Goal: Information Seeking & Learning: Learn about a topic

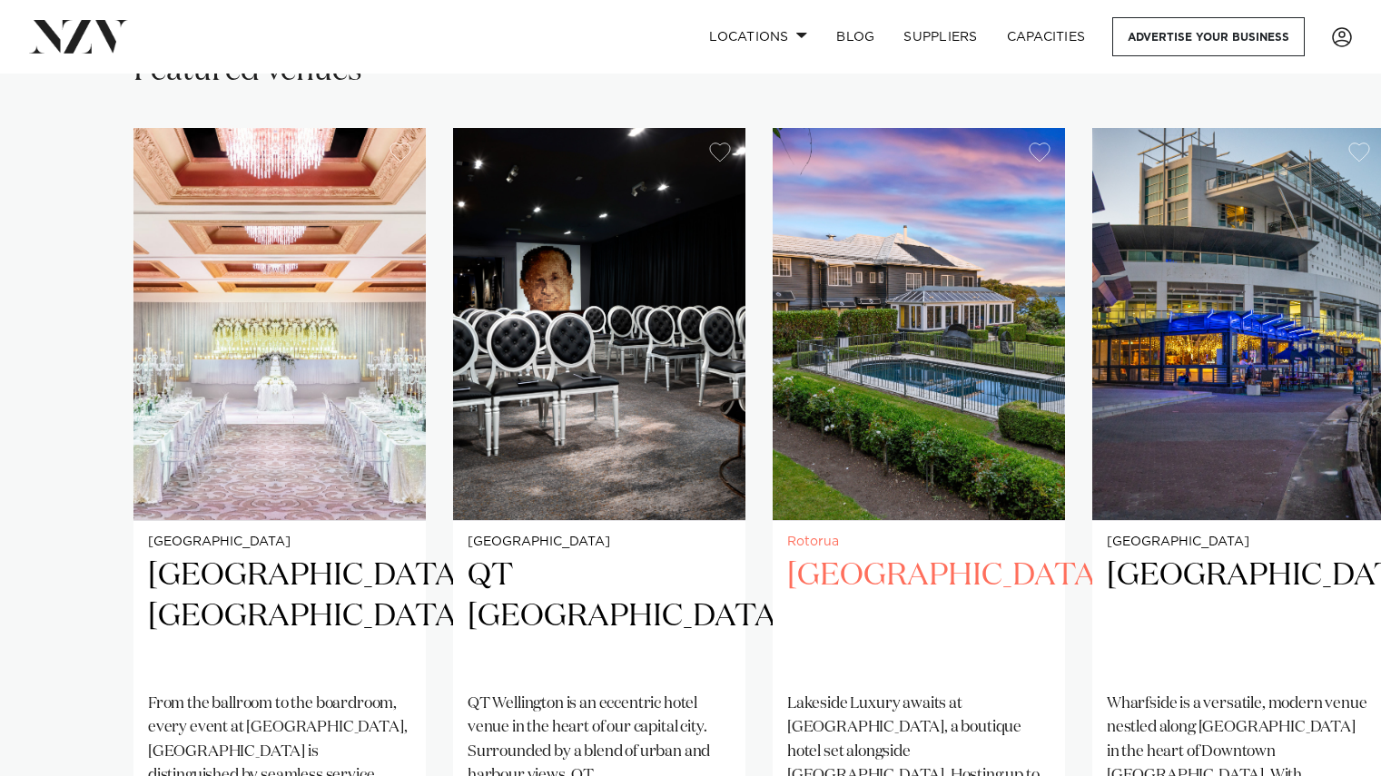
scroll to position [1271, 0]
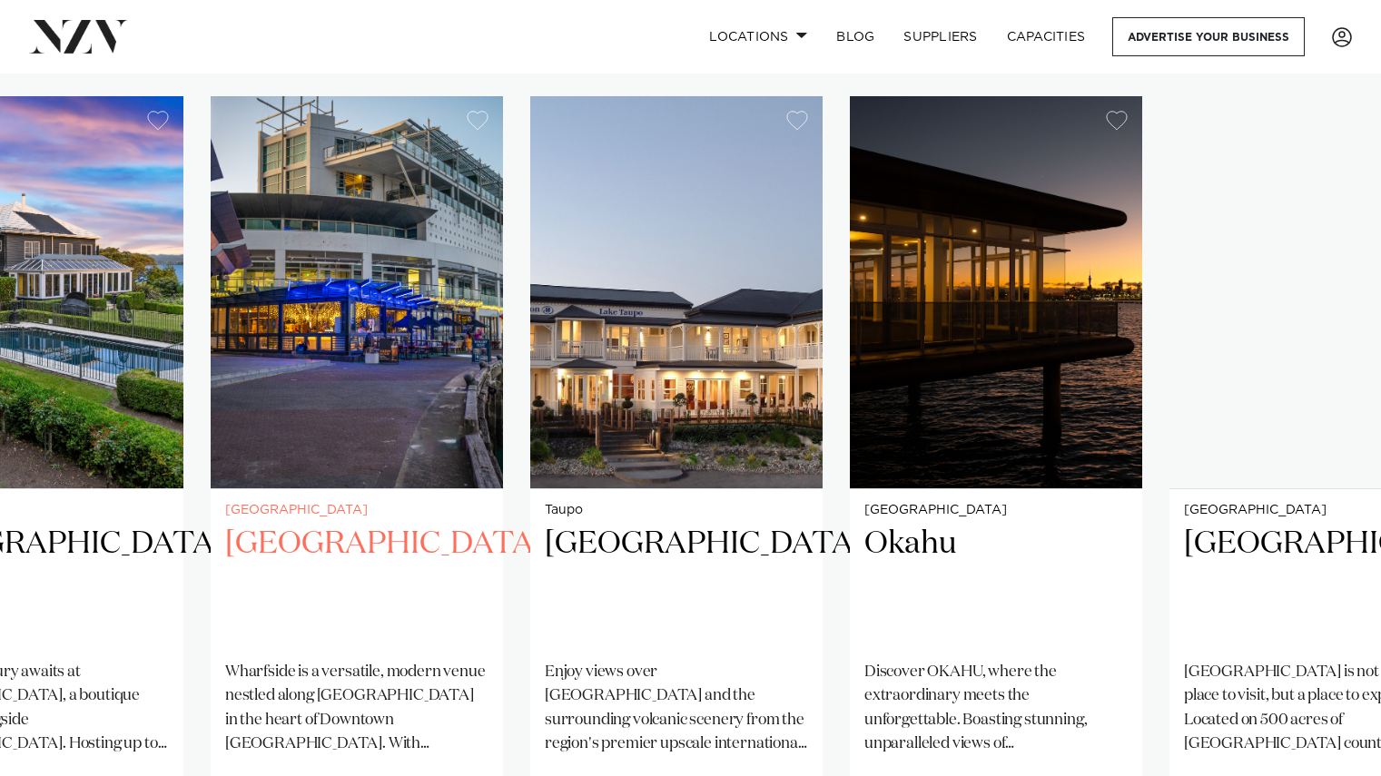
click at [349, 431] on img "4 / 38" at bounding box center [357, 292] width 292 height 392
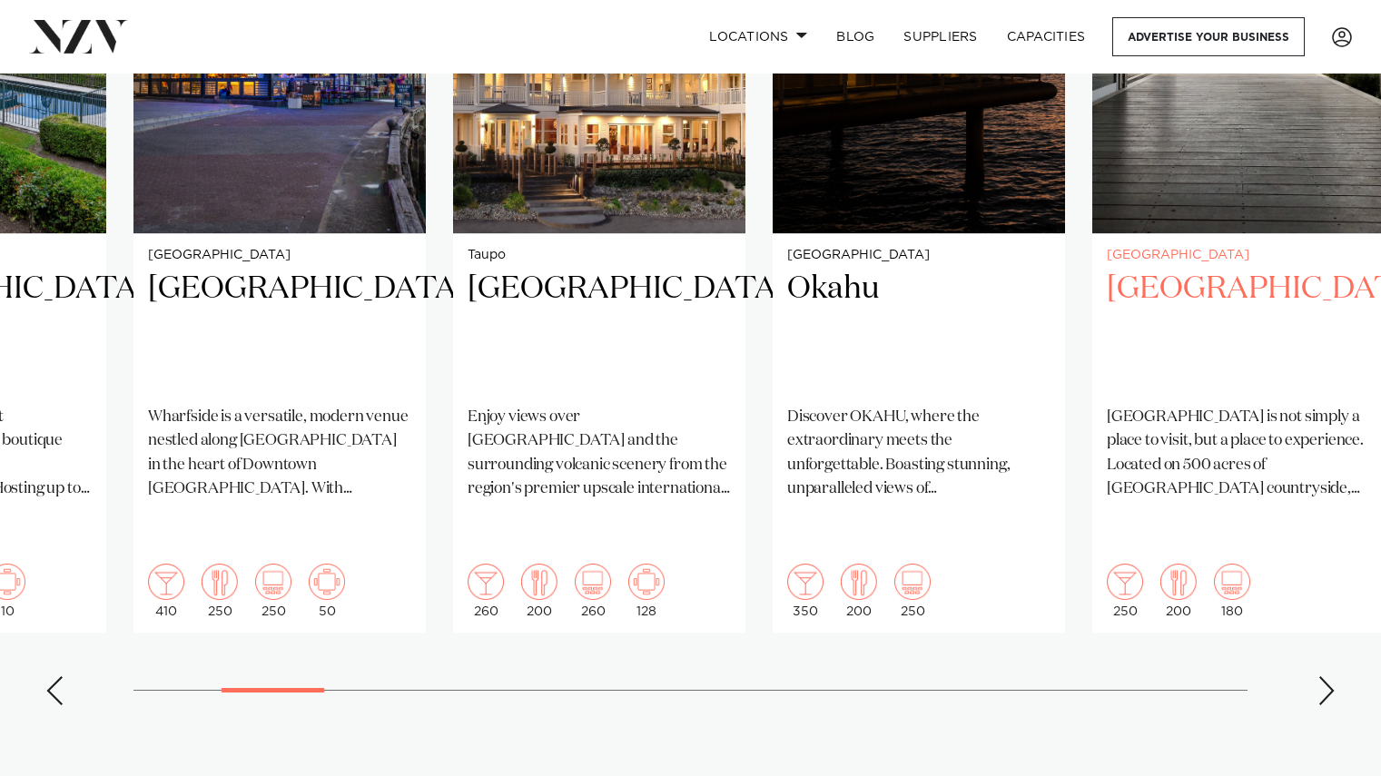
scroll to position [1314, 0]
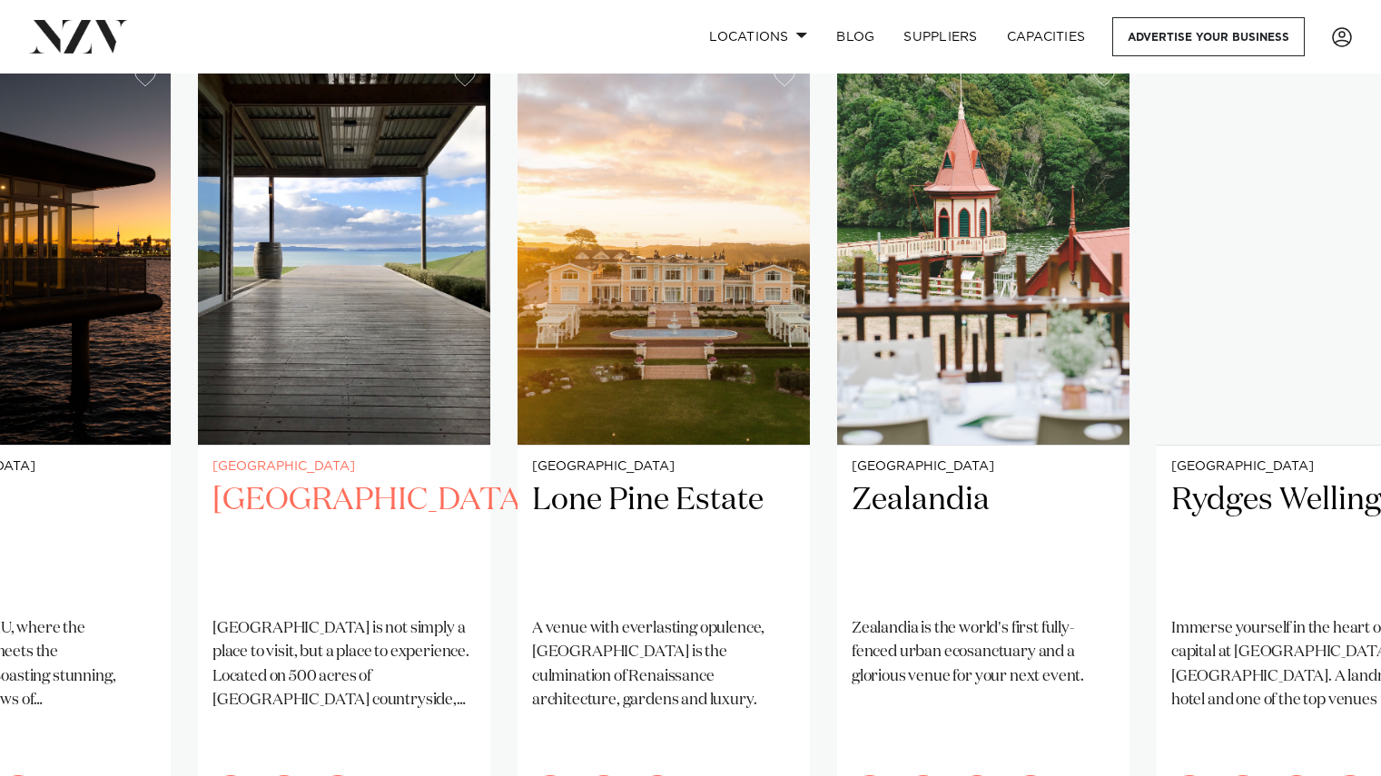
click at [359, 412] on img "7 / 38" at bounding box center [344, 249] width 292 height 392
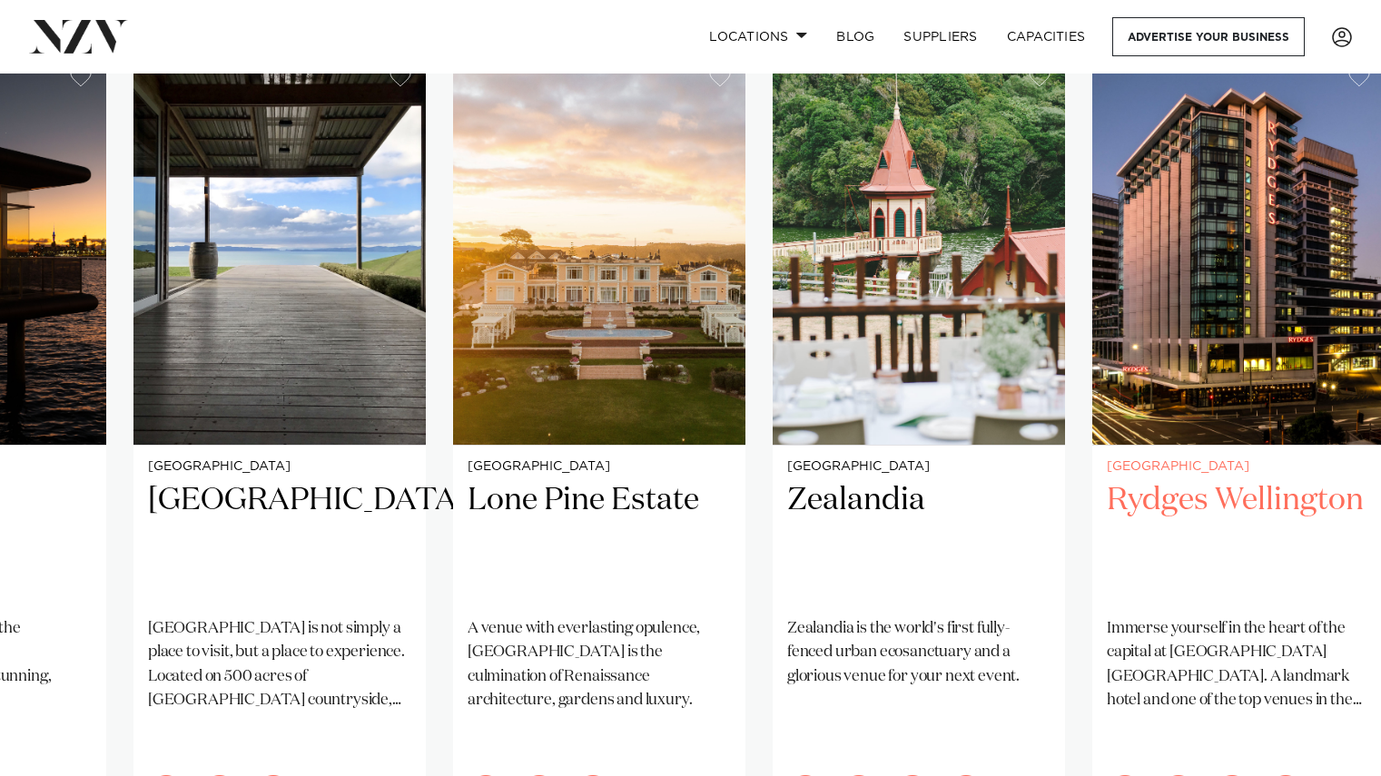
click at [1092, 344] on img "10 / 38" at bounding box center [1238, 249] width 292 height 392
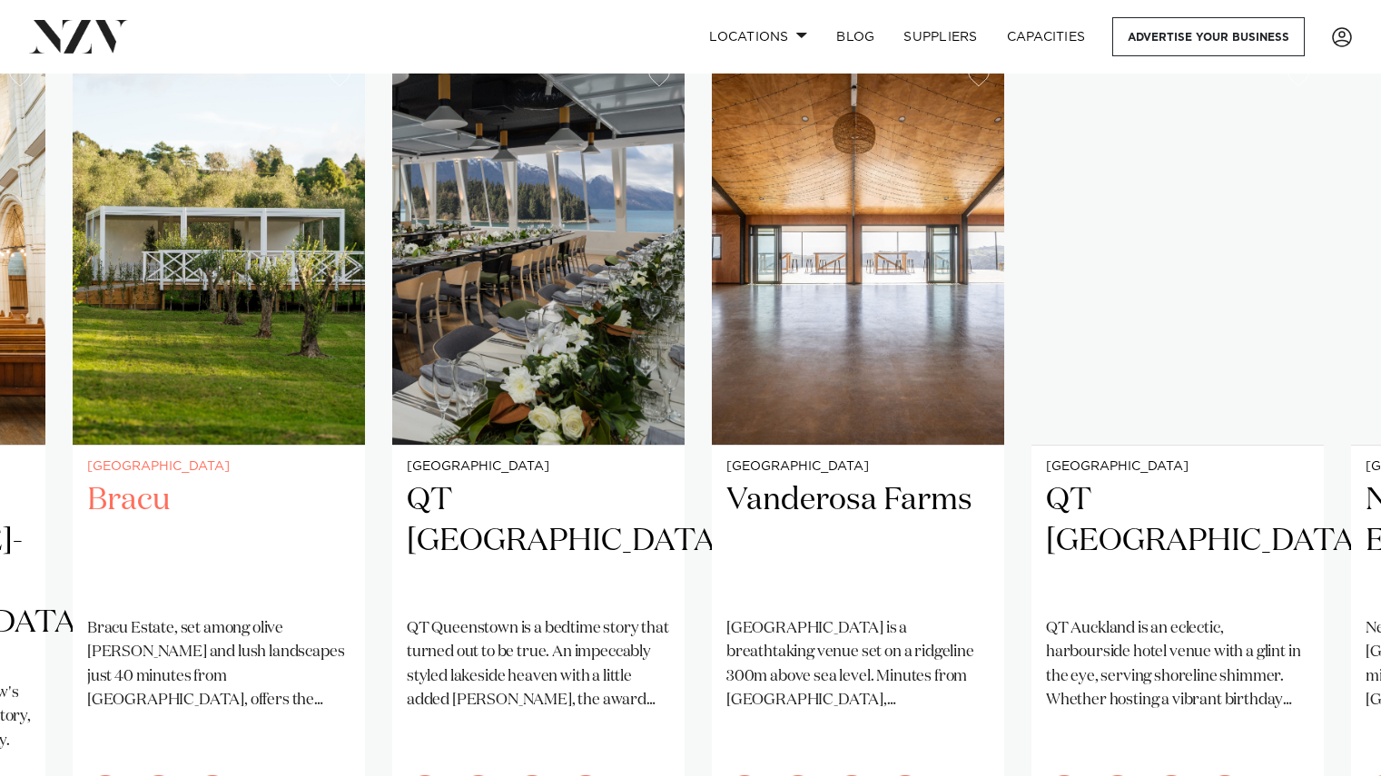
click at [233, 372] on img "14 / 38" at bounding box center [219, 249] width 292 height 392
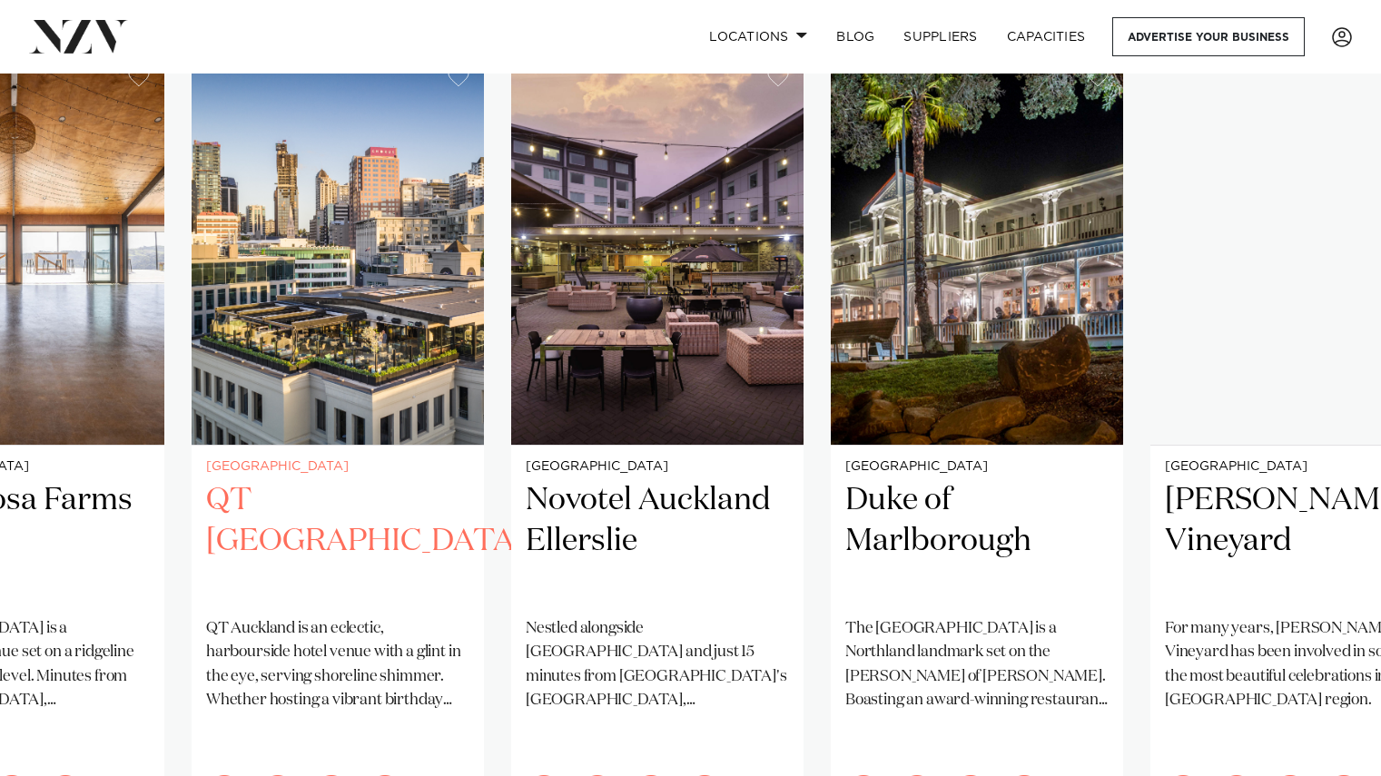
click at [408, 360] on img "17 / 38" at bounding box center [338, 249] width 292 height 392
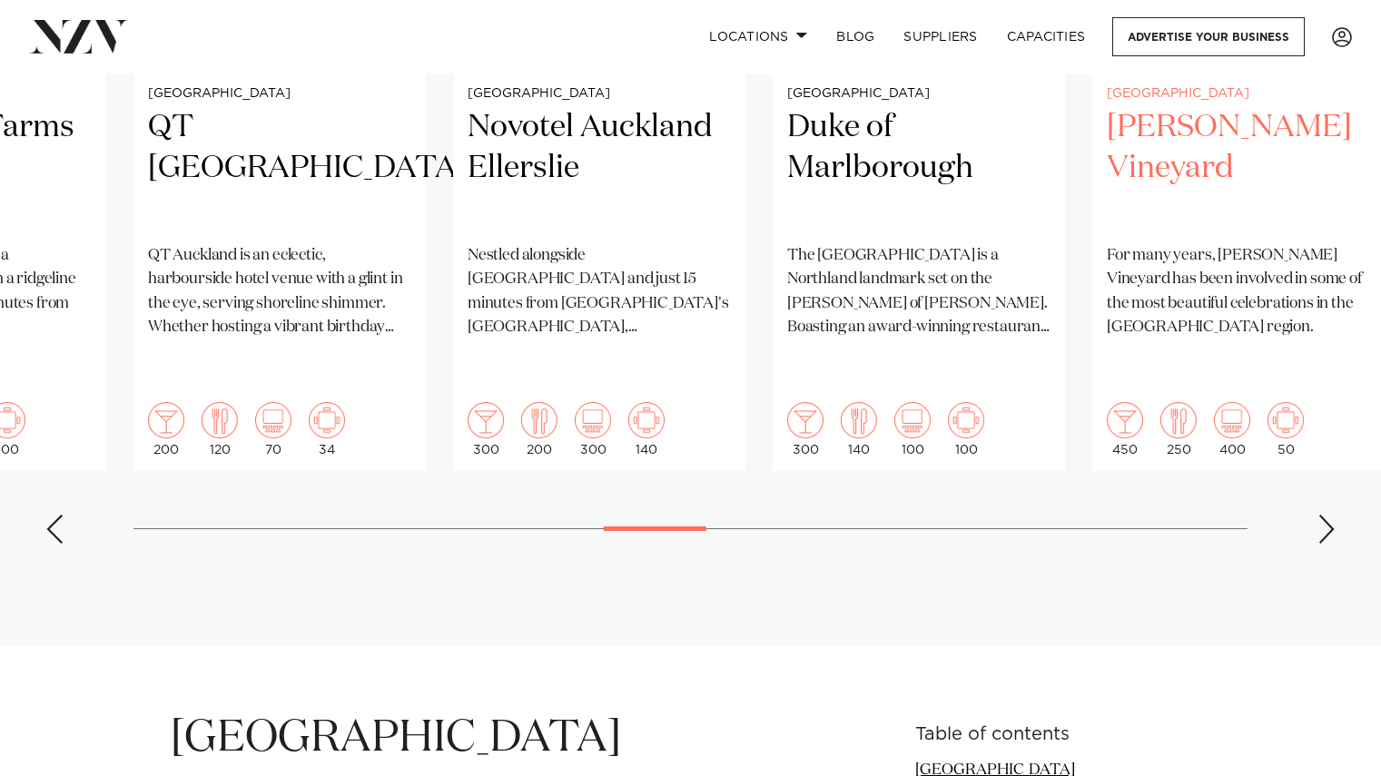
scroll to position [1267, 0]
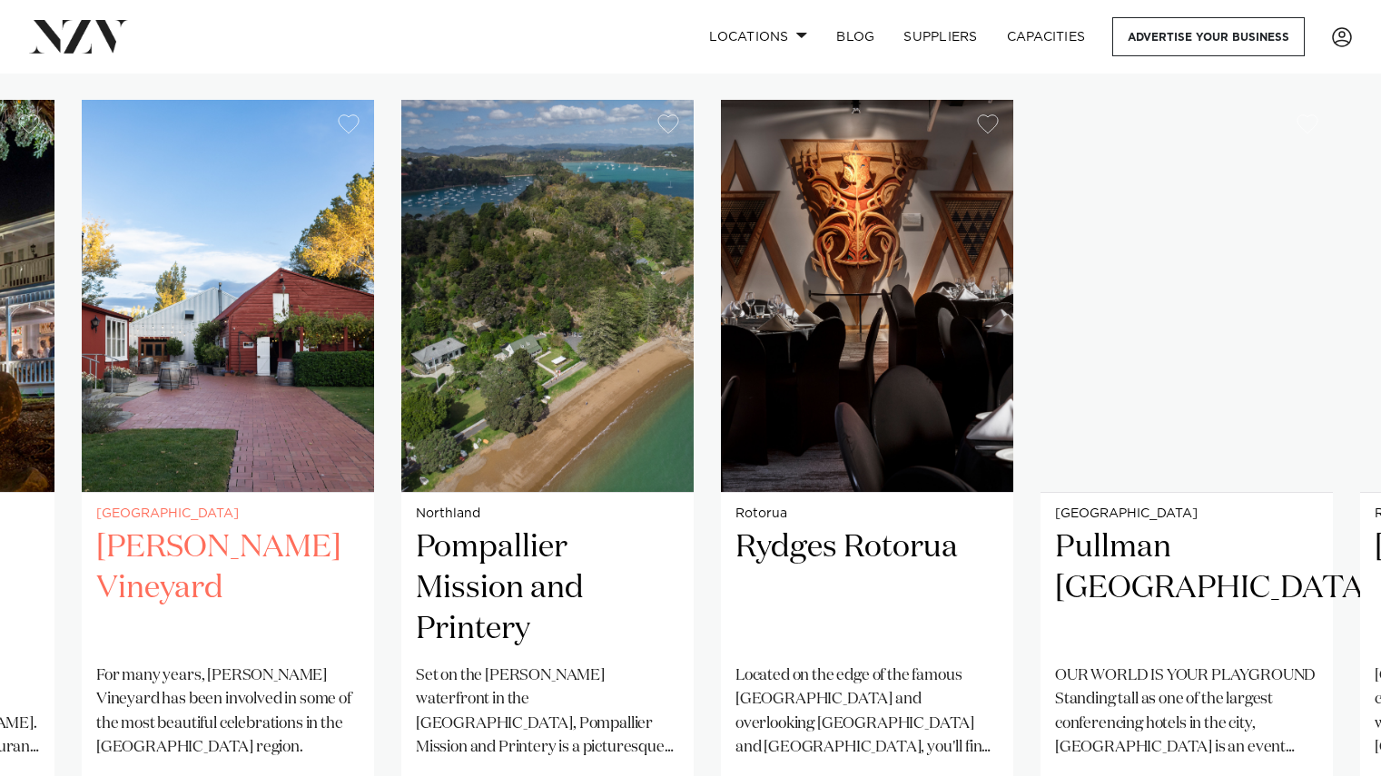
click at [260, 402] on img "20 / 38" at bounding box center [228, 296] width 292 height 392
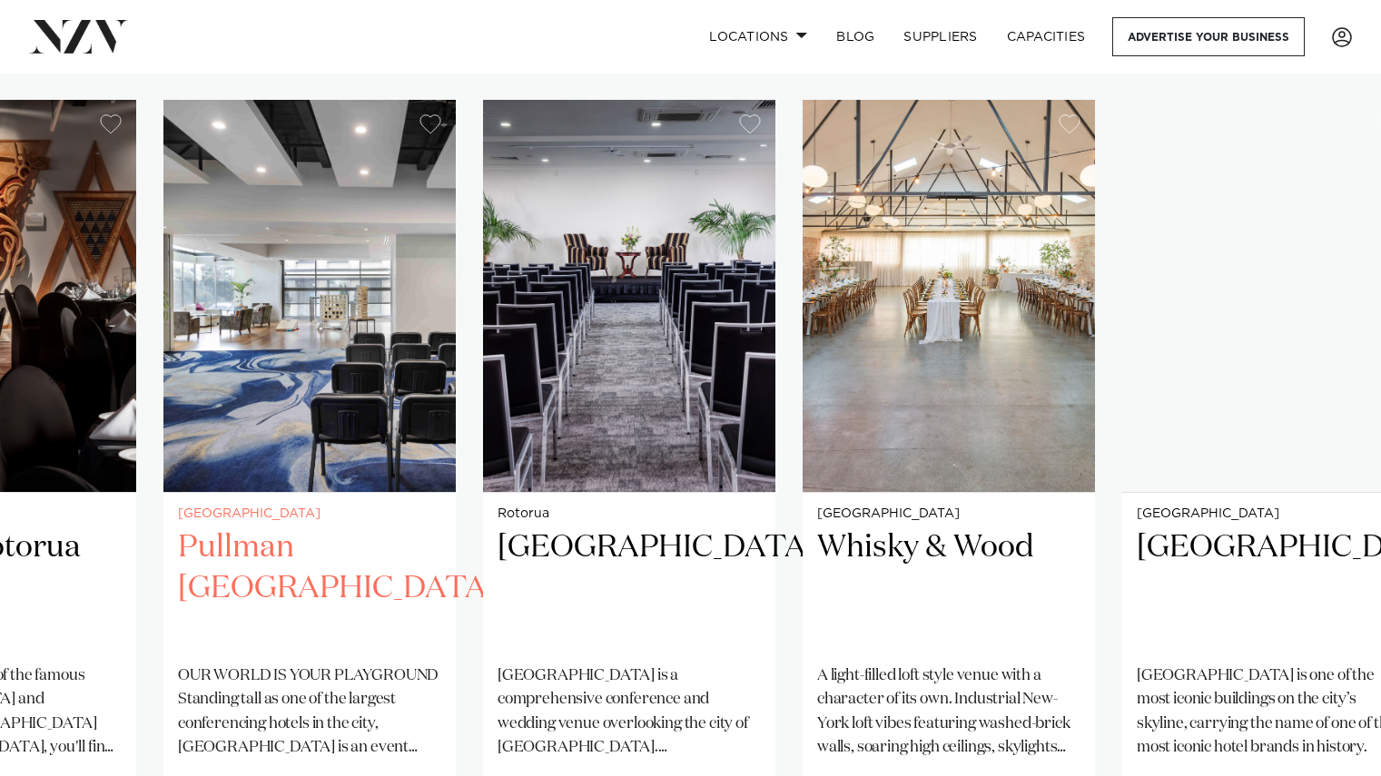
click at [211, 346] on img "23 / 38" at bounding box center [309, 296] width 292 height 392
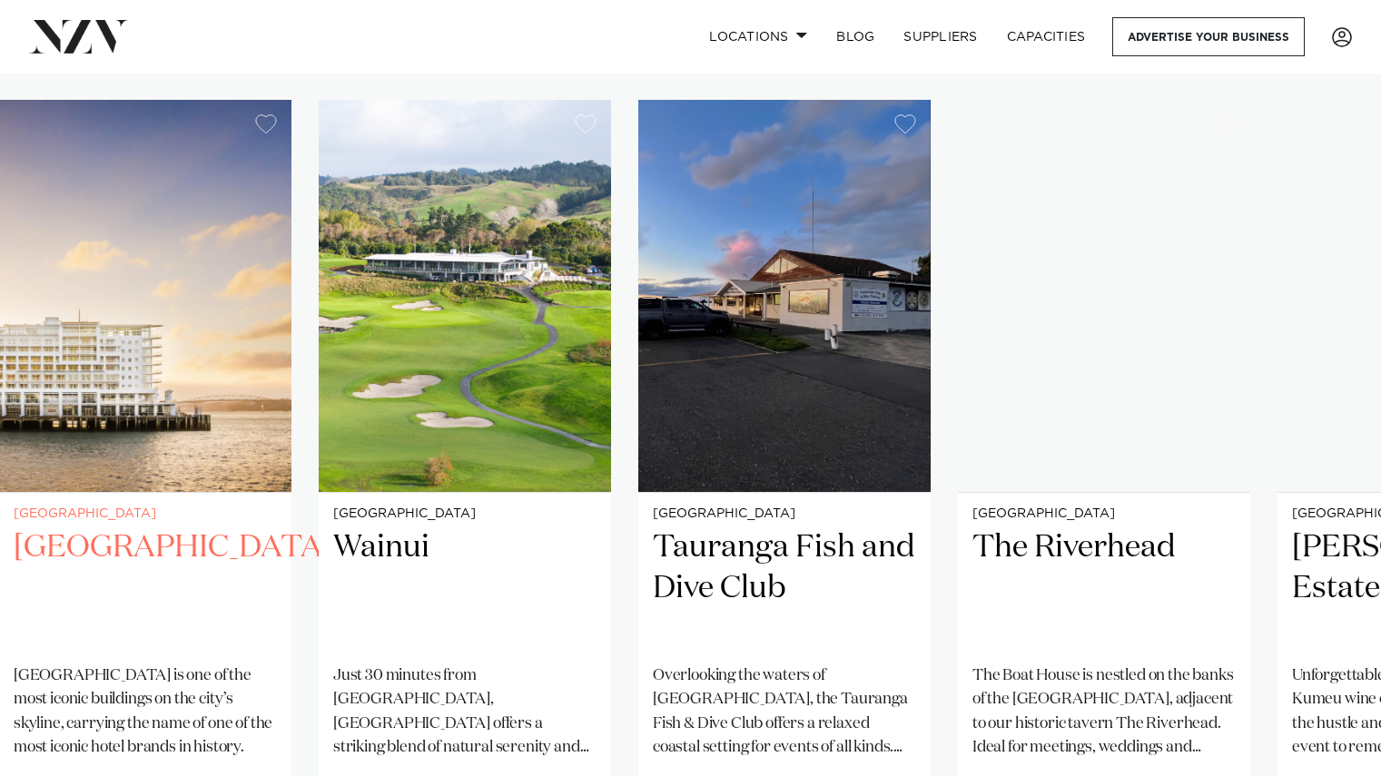
click at [76, 393] on img "26 / 38" at bounding box center [145, 296] width 292 height 392
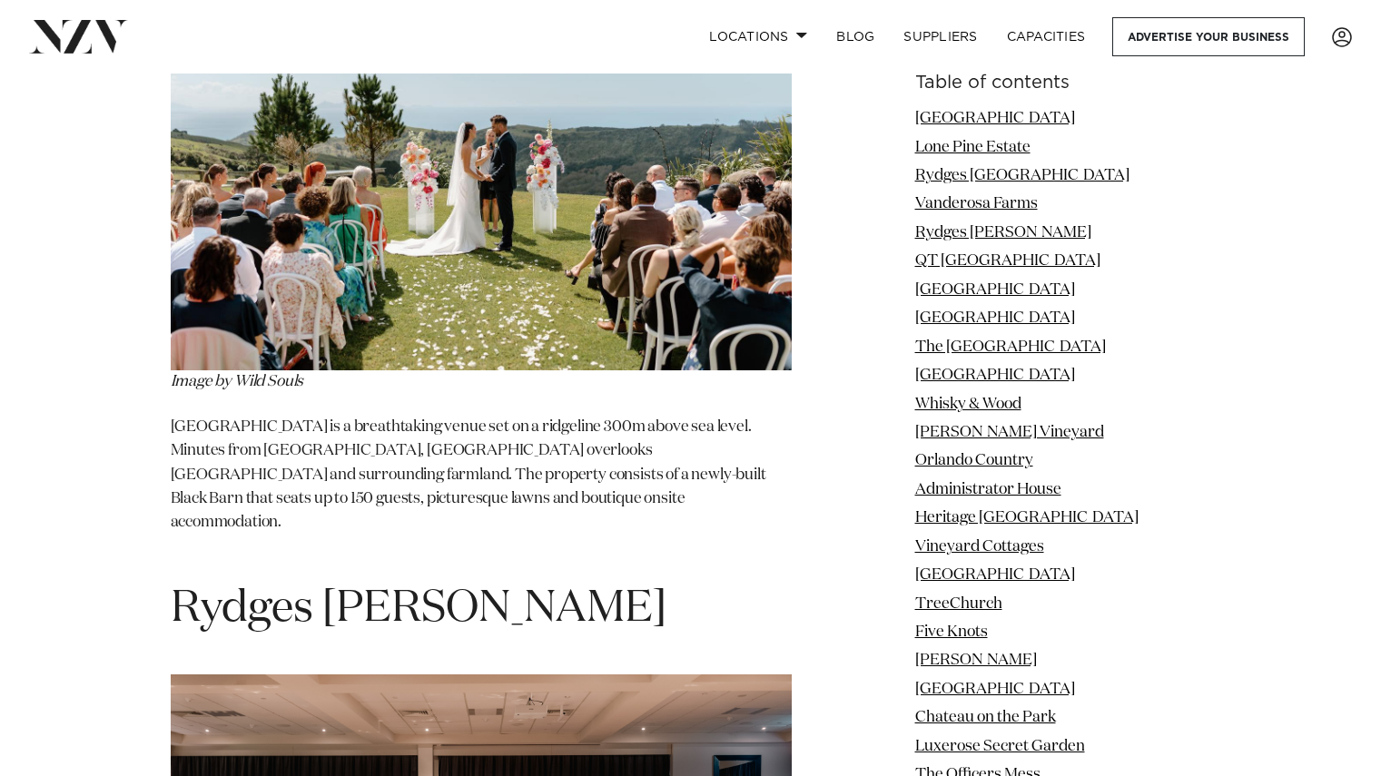
scroll to position [4716, 0]
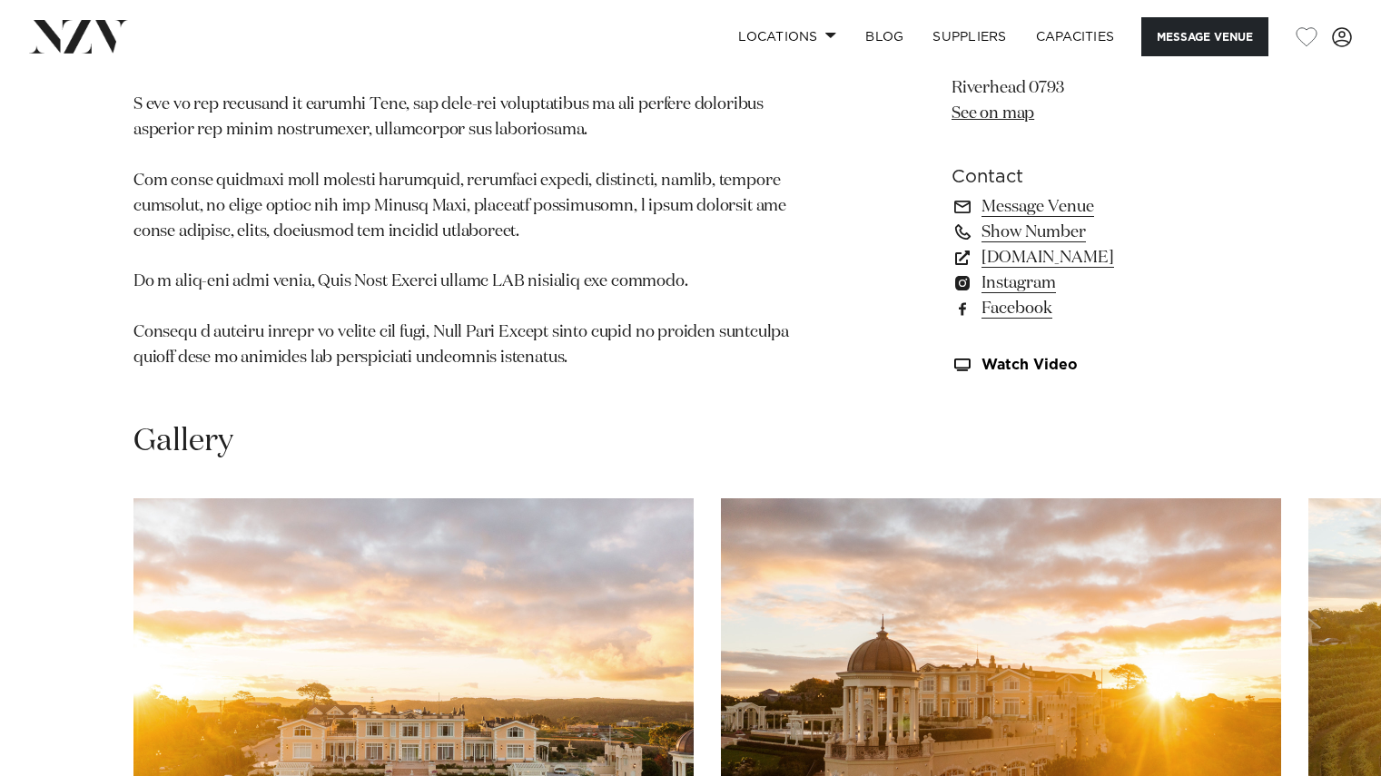
scroll to position [1543, 0]
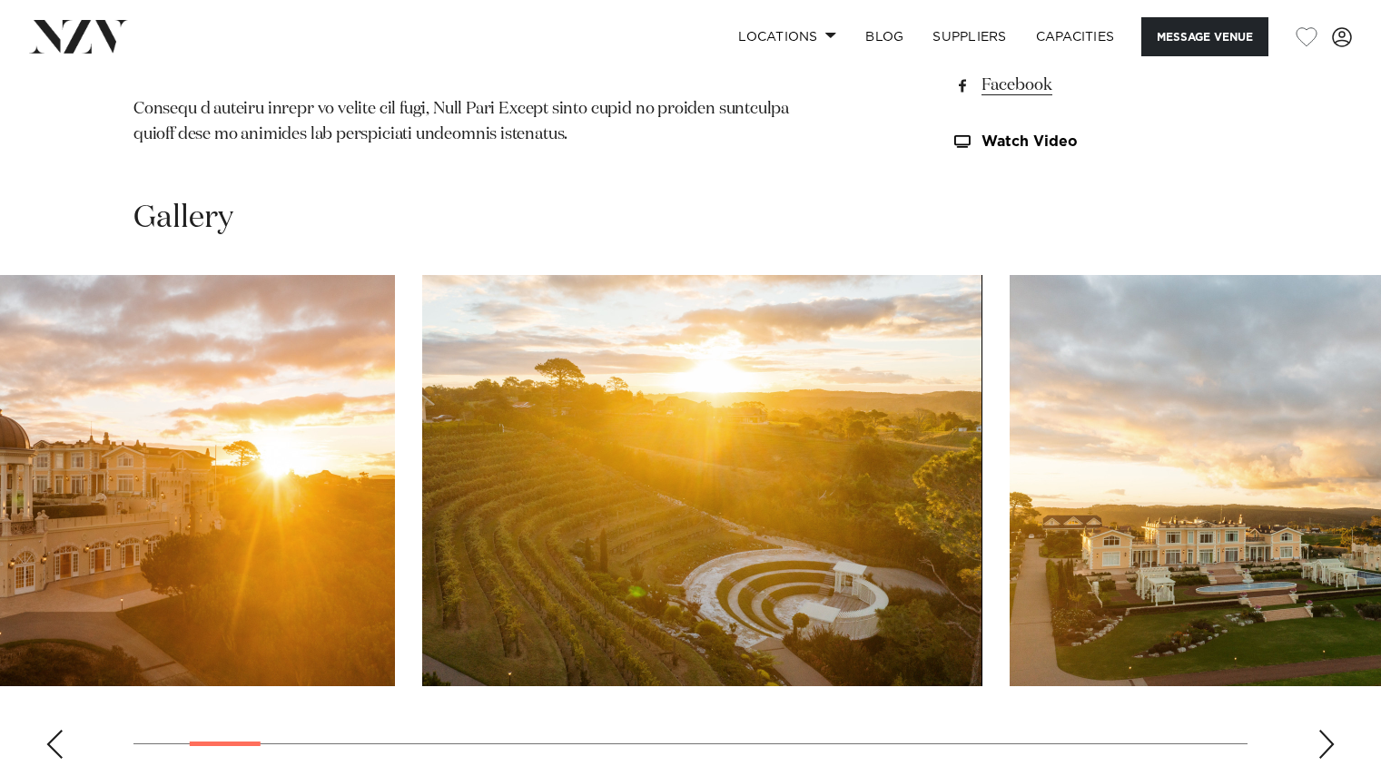
click at [107, 479] on img "2 / 30" at bounding box center [115, 480] width 560 height 411
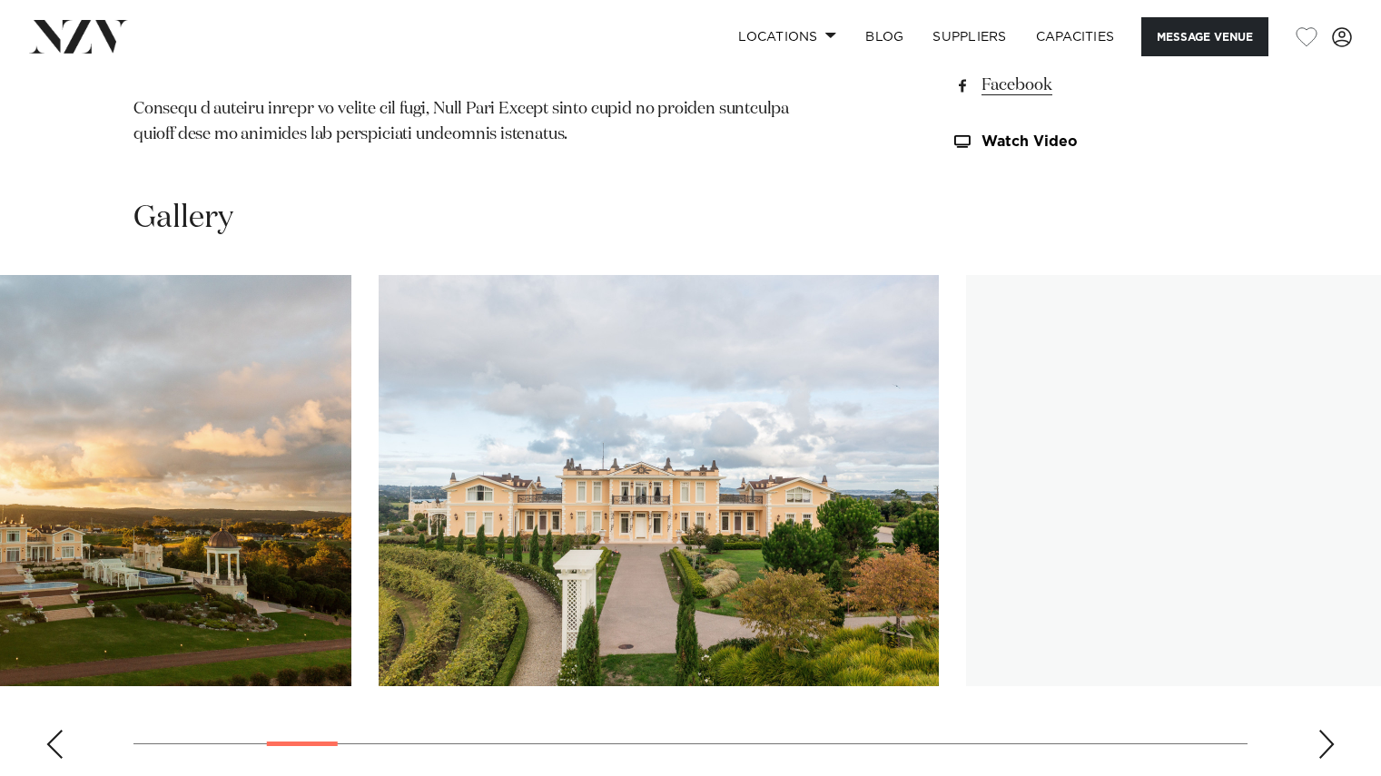
click at [25, 467] on img "4 / 30" at bounding box center [71, 480] width 560 height 411
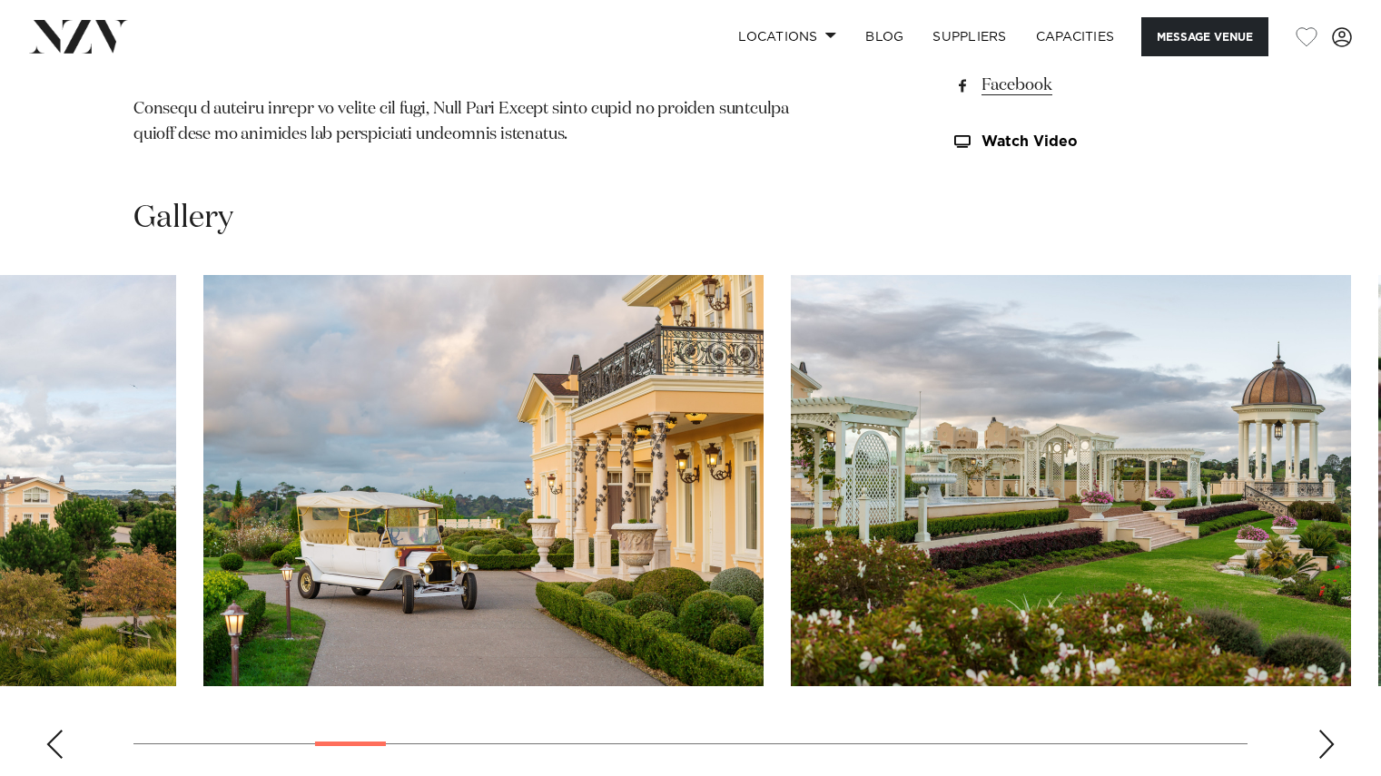
click at [221, 421] on img "6 / 30" at bounding box center [483, 480] width 560 height 411
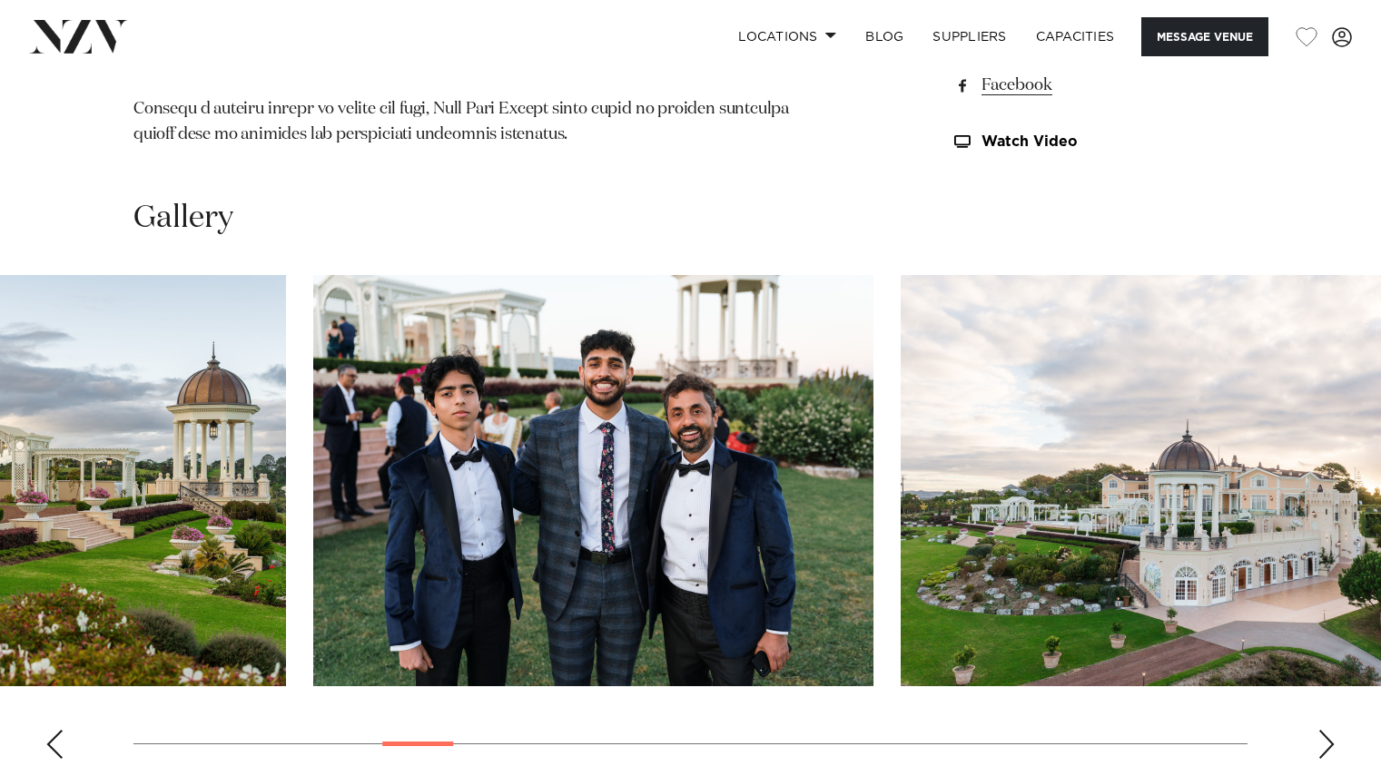
click at [157, 522] on img "7 / 30" at bounding box center [6, 480] width 560 height 411
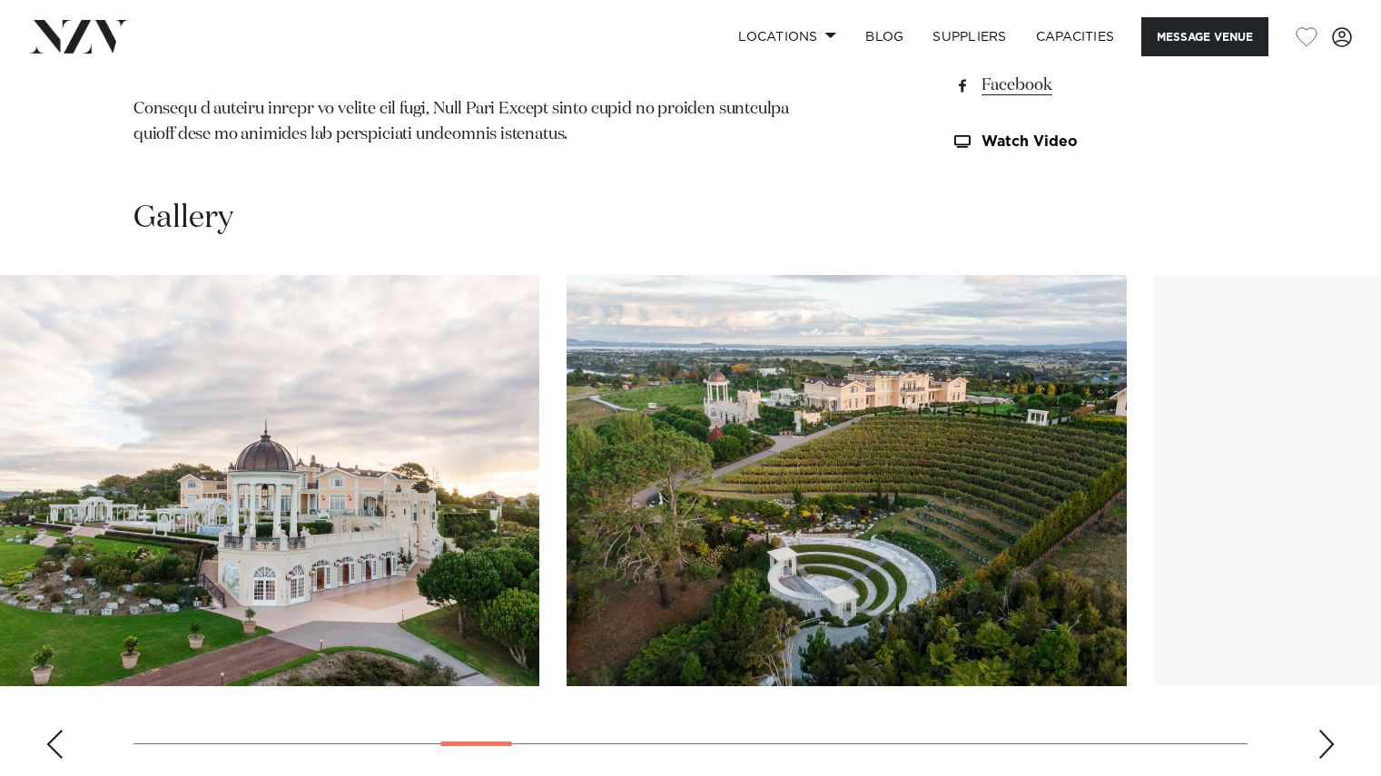
click at [23, 525] on img "9 / 30" at bounding box center [259, 480] width 560 height 411
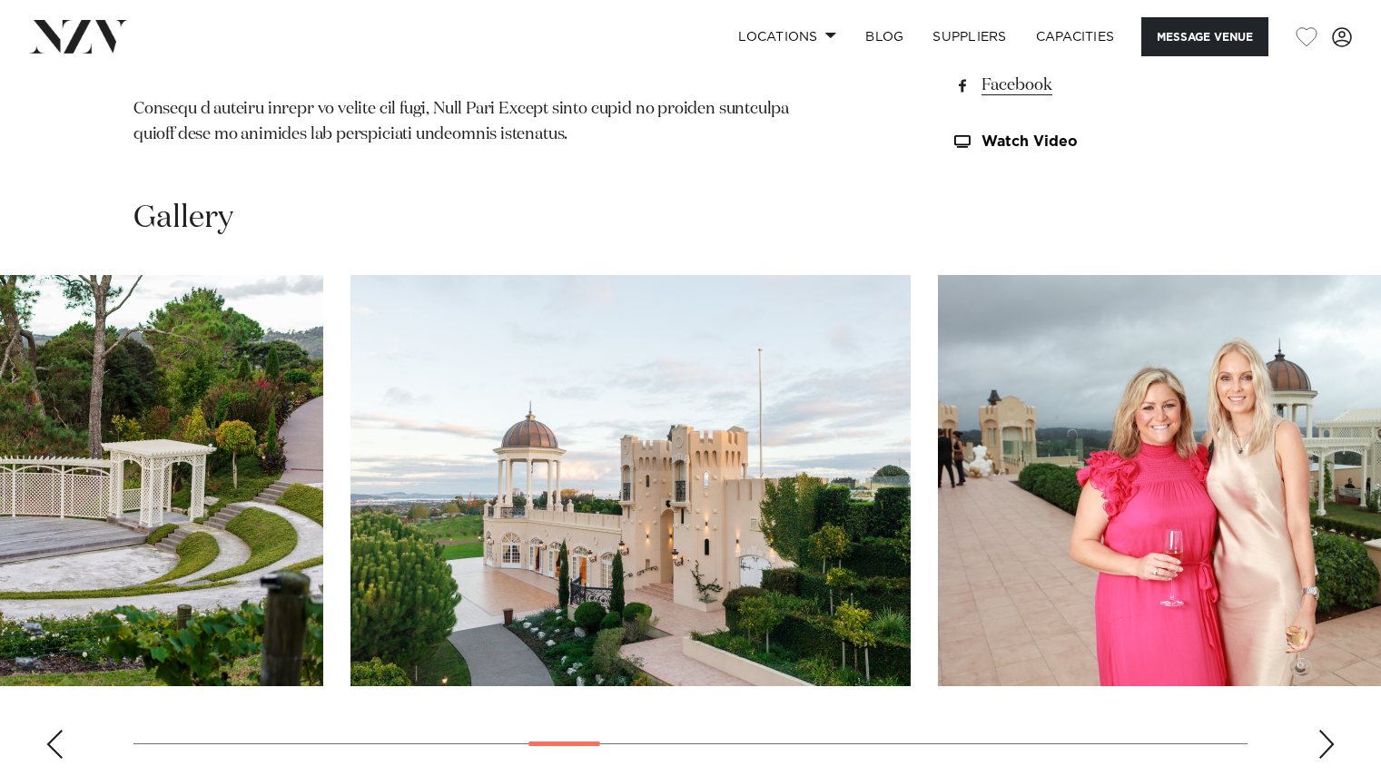
click at [157, 444] on img "11 / 30" at bounding box center [43, 480] width 560 height 411
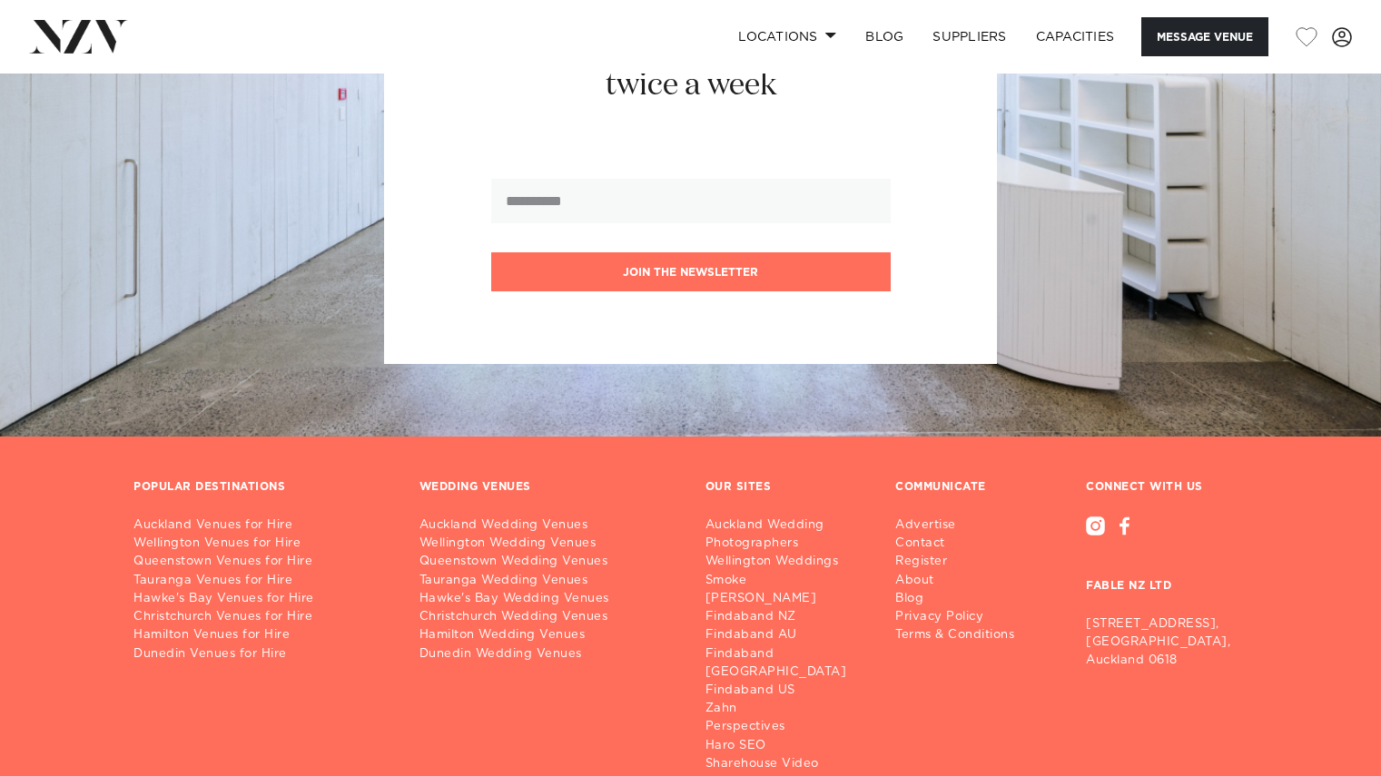
scroll to position [3081, 0]
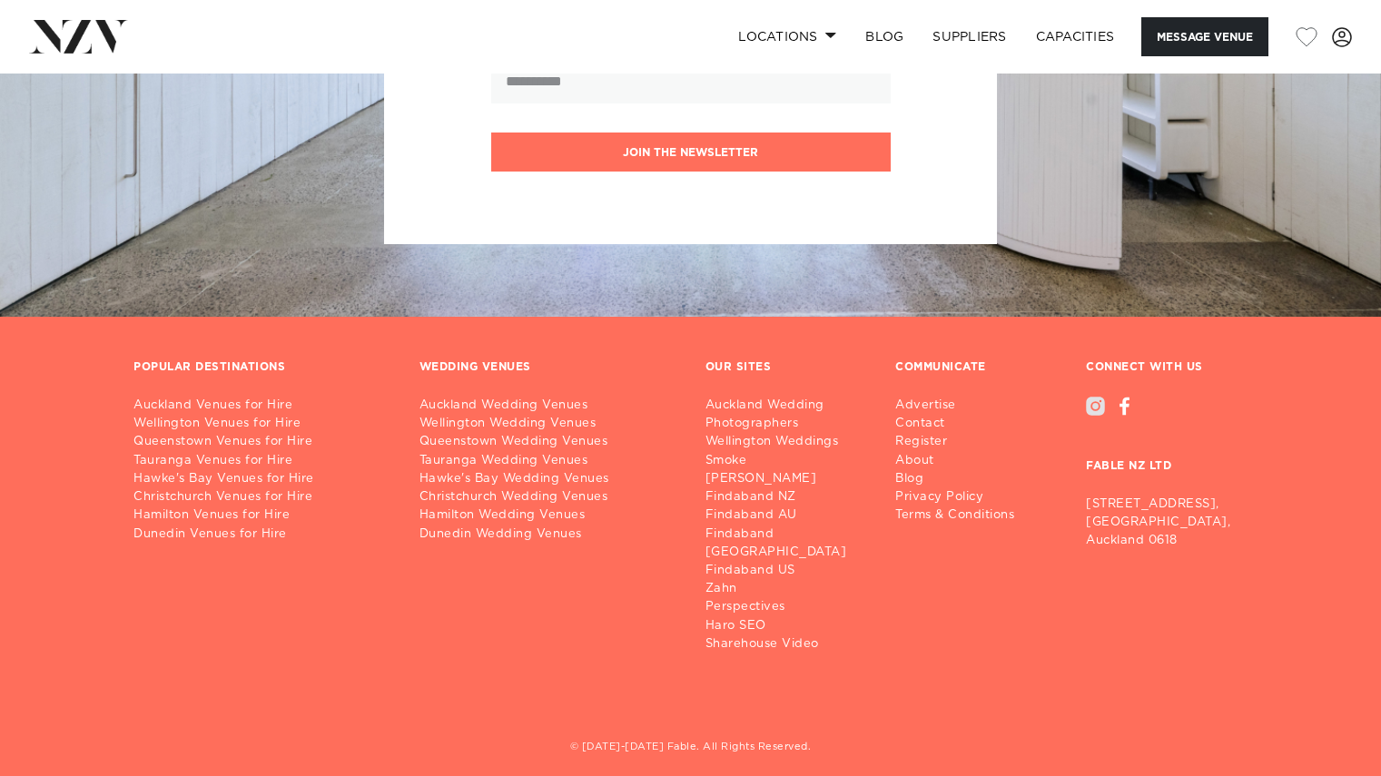
click at [1090, 412] on div at bounding box center [1095, 406] width 19 height 19
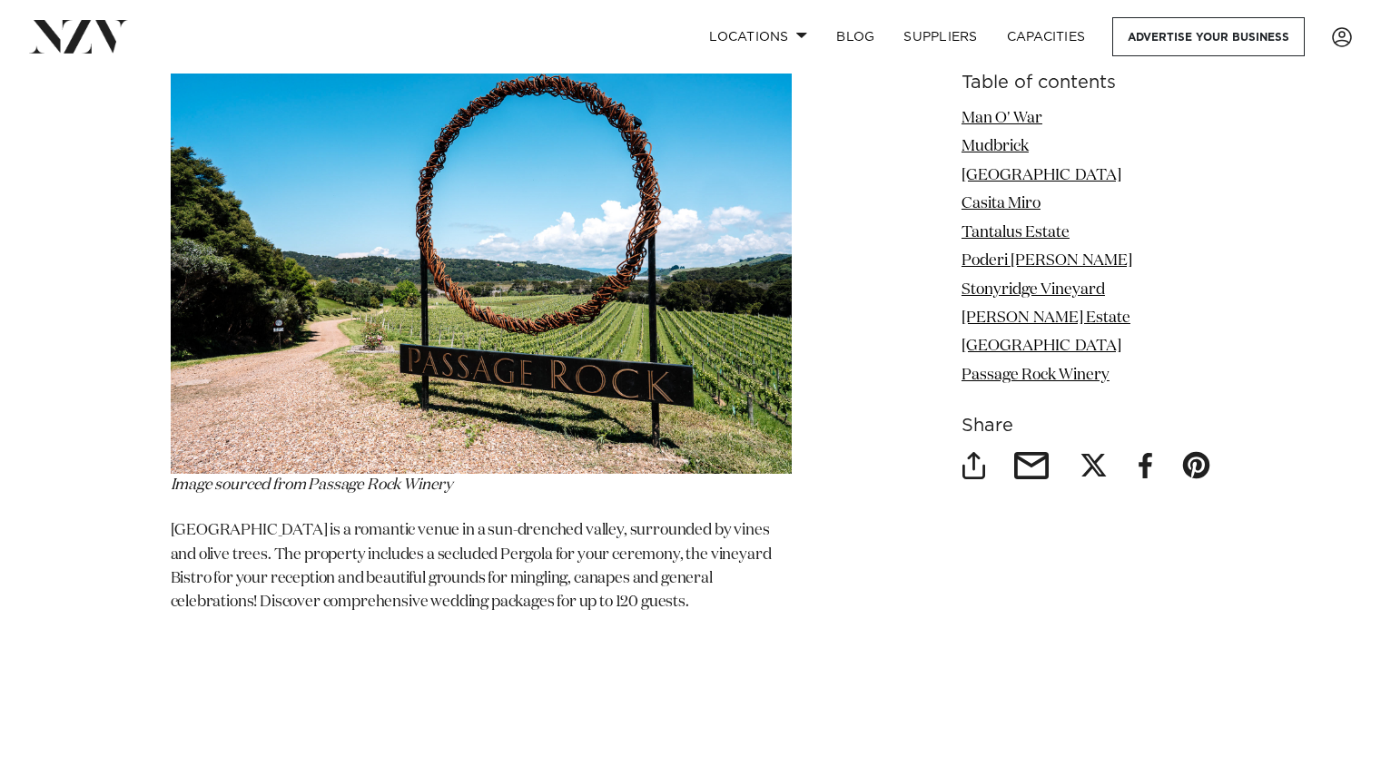
scroll to position [9077, 0]
